Goal: Information Seeking & Learning: Learn about a topic

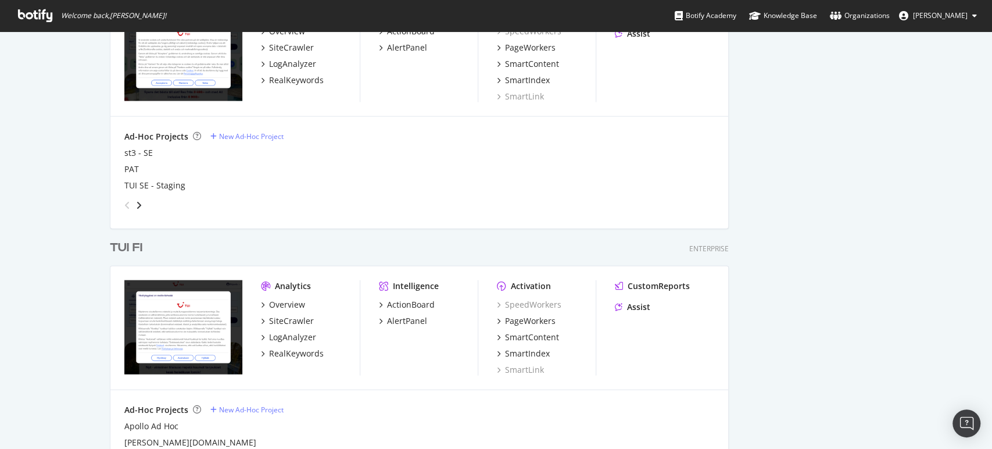
scroll to position [1638, 0]
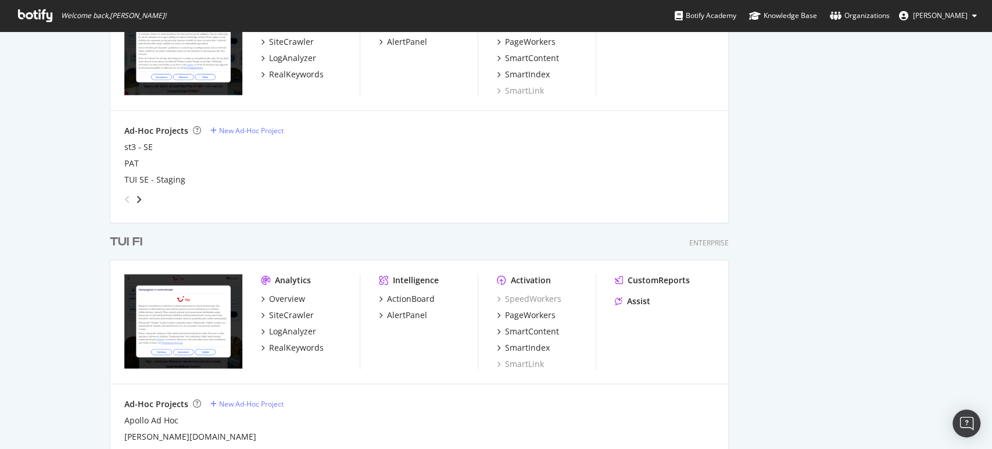
click at [120, 235] on div "TUI FI" at bounding box center [126, 242] width 33 height 17
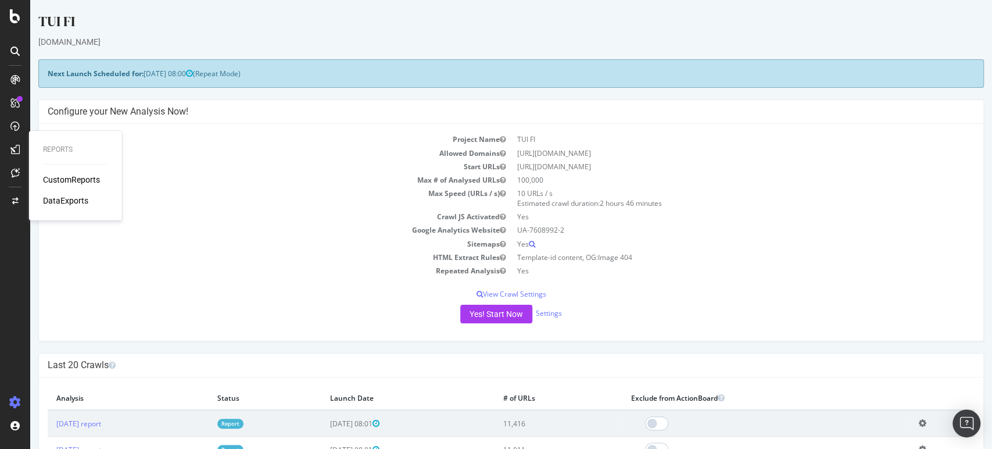
click at [68, 183] on div "CustomReports" at bounding box center [71, 180] width 57 height 12
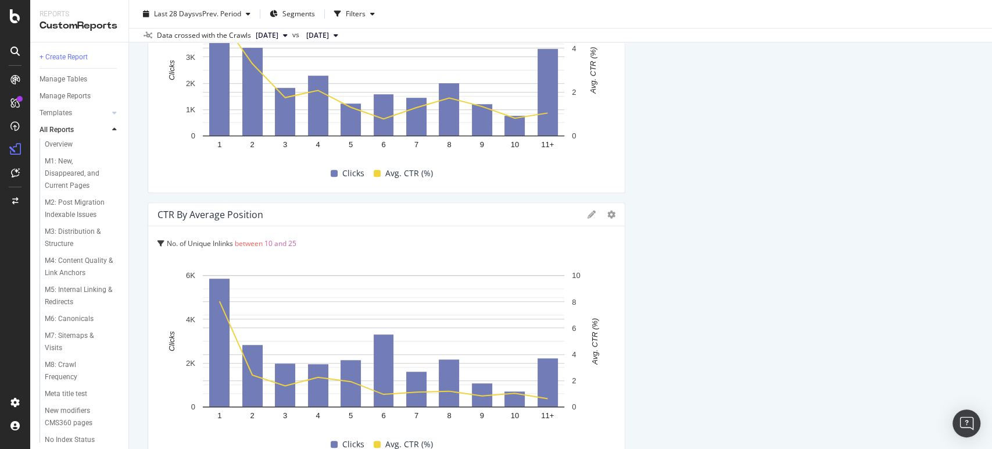
scroll to position [742, 0]
click at [74, 428] on div "Weather page migration" at bounding box center [78, 427] width 66 height 24
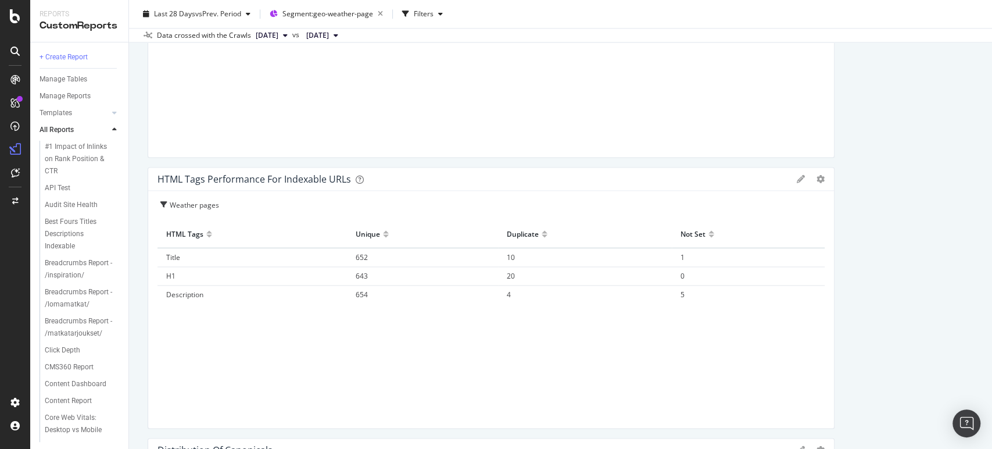
scroll to position [1029, 0]
click at [681, 256] on span "1" at bounding box center [683, 261] width 4 height 10
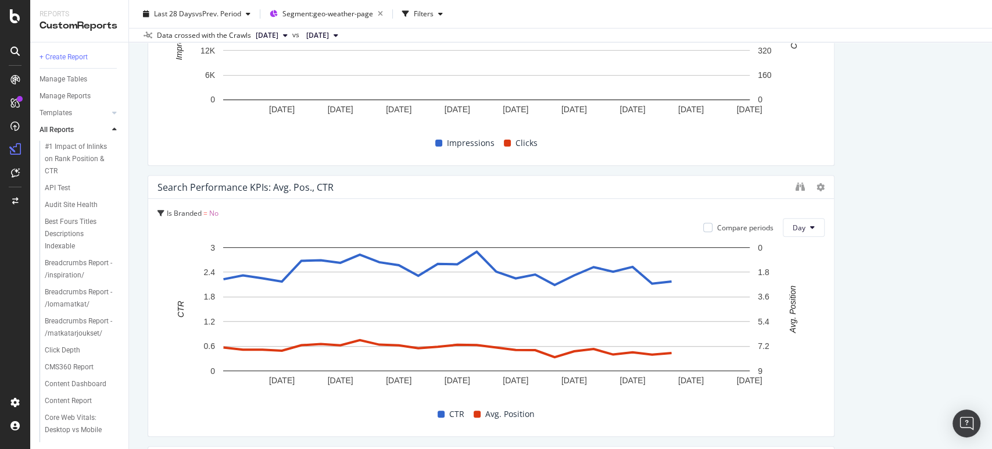
scroll to position [0, 0]
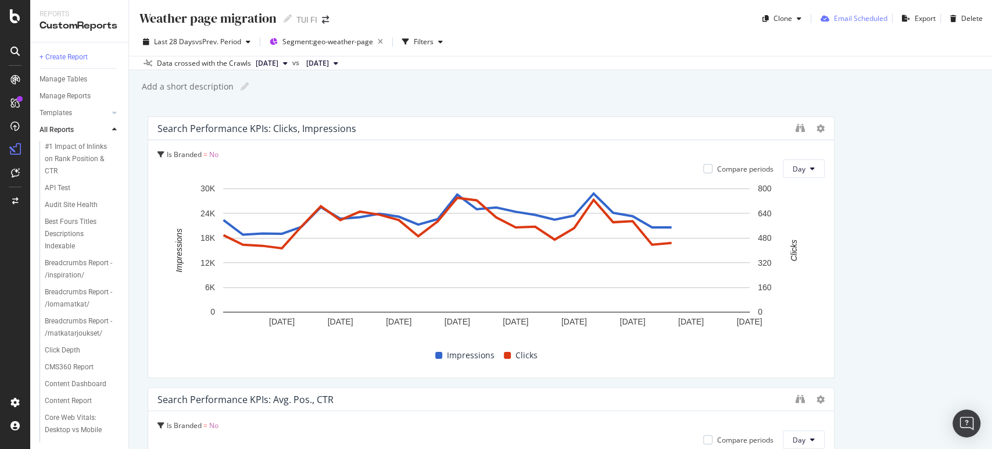
click at [865, 16] on div "Email Scheduled" at bounding box center [860, 18] width 53 height 10
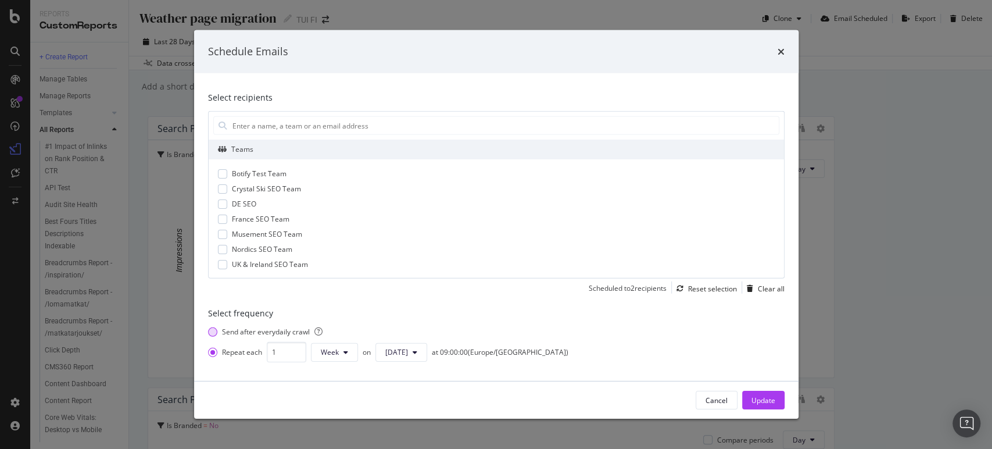
click at [300, 330] on div "Send after every daily crawl" at bounding box center [272, 332] width 101 height 10
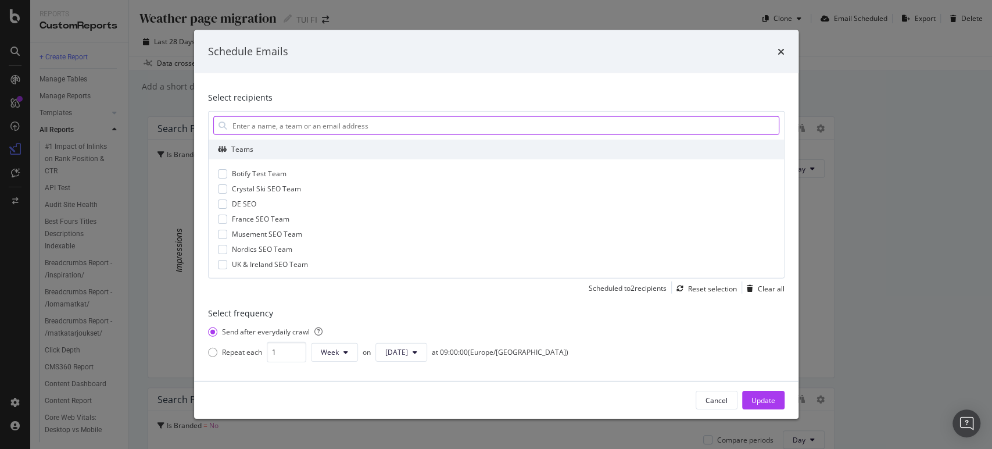
click at [391, 123] on input "modal" at bounding box center [505, 125] width 548 height 17
type input "kristiina.halme@tui.fi"
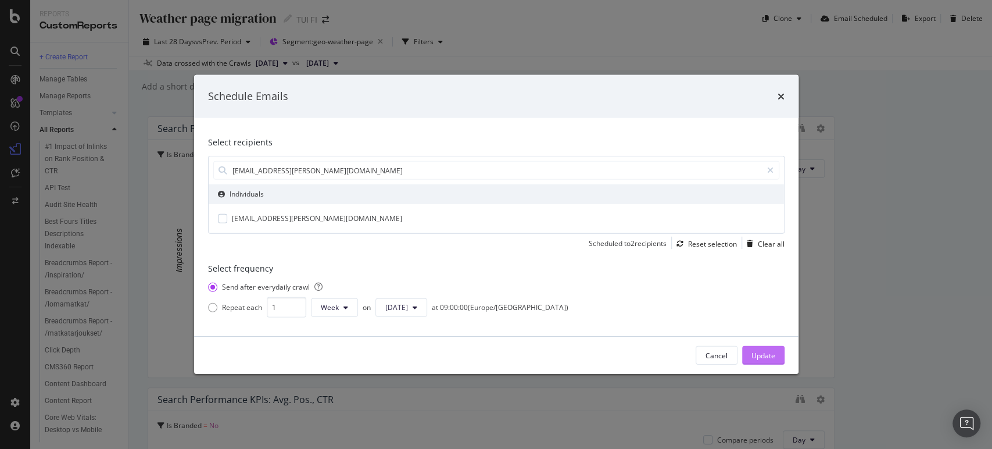
click at [768, 352] on div "Update" at bounding box center [764, 356] width 24 height 10
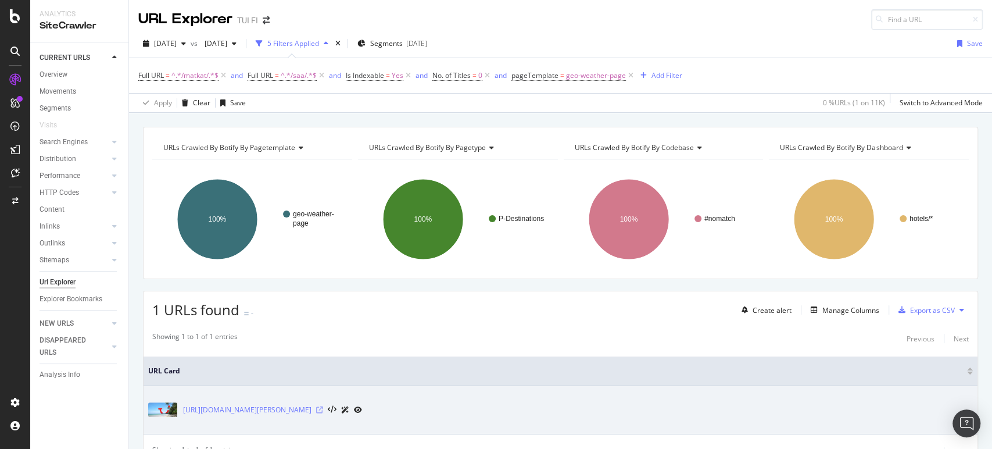
click at [323, 410] on icon at bounding box center [319, 409] width 7 height 7
click at [323, 407] on icon at bounding box center [319, 409] width 7 height 7
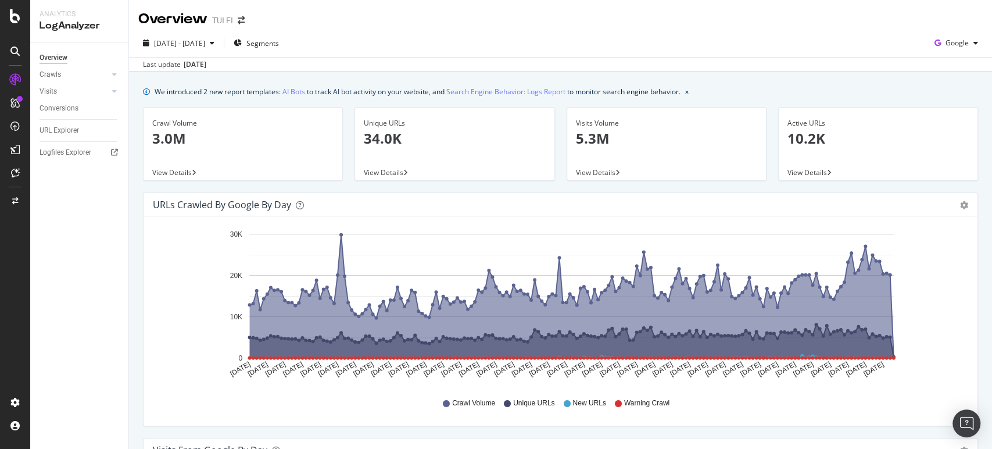
scroll to position [940, 0]
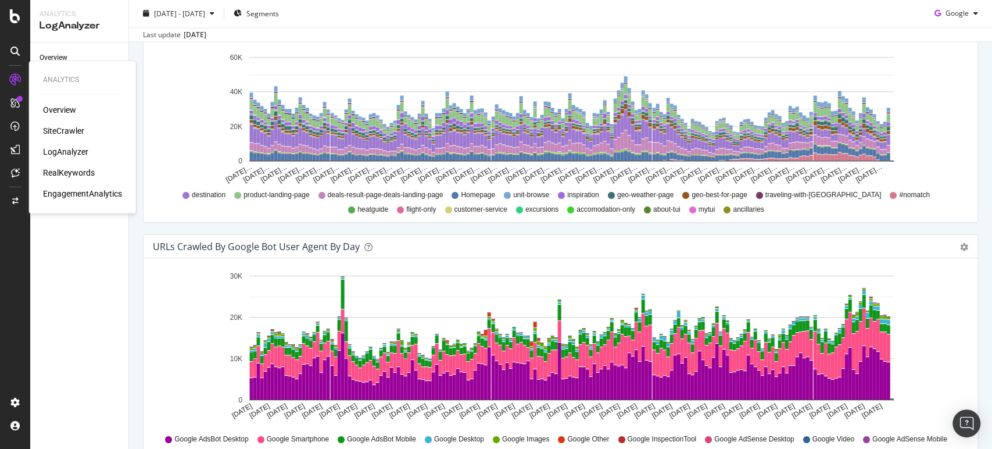
click at [53, 106] on div "Overview" at bounding box center [59, 110] width 33 height 12
